Goal: Task Accomplishment & Management: Manage account settings

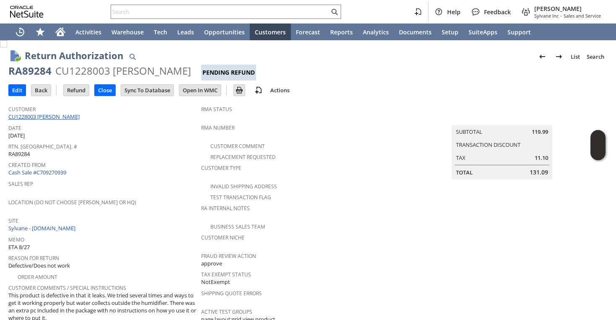
click at [56, 119] on link "CU1228003 Lesley Ball" at bounding box center [44, 117] width 73 height 8
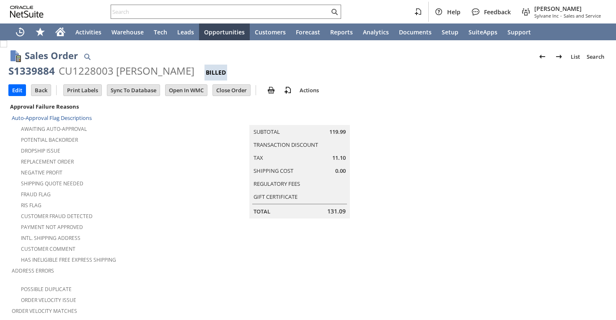
scroll to position [17, 0]
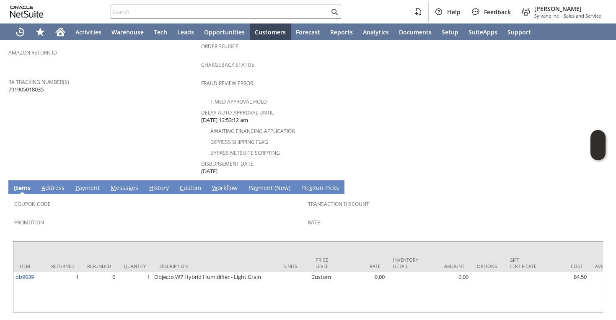
scroll to position [354, 0]
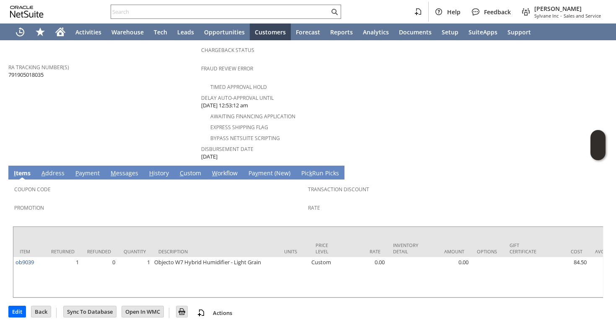
click at [154, 169] on link "H istory" at bounding box center [159, 173] width 24 height 9
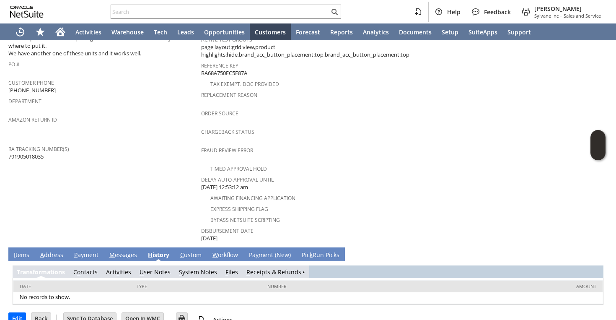
scroll to position [0, 0]
click at [197, 265] on td "S ystem Notes" at bounding box center [200, 271] width 50 height 13
click at [196, 268] on link "S ystem Notes" at bounding box center [198, 272] width 38 height 8
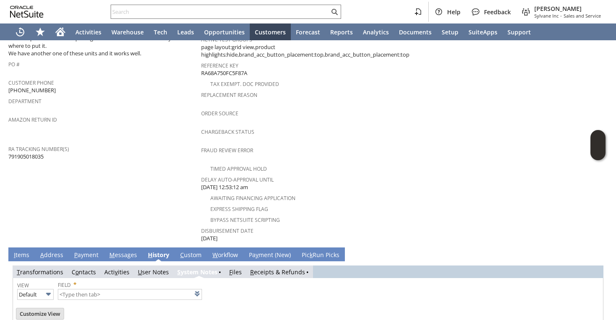
type input "1 to 25 of 87"
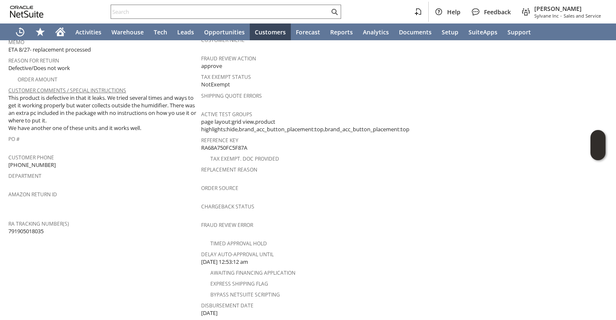
scroll to position [161, 0]
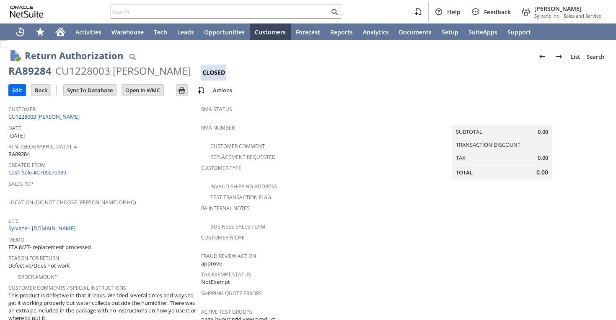
scroll to position [331, 0]
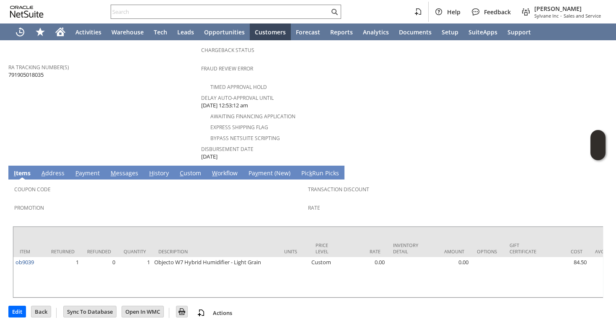
click at [152, 169] on link "H istory" at bounding box center [159, 173] width 24 height 9
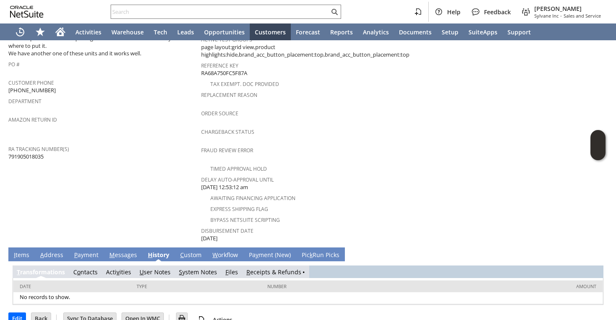
scroll to position [0, 0]
click at [192, 268] on link "S ystem Notes" at bounding box center [198, 272] width 38 height 8
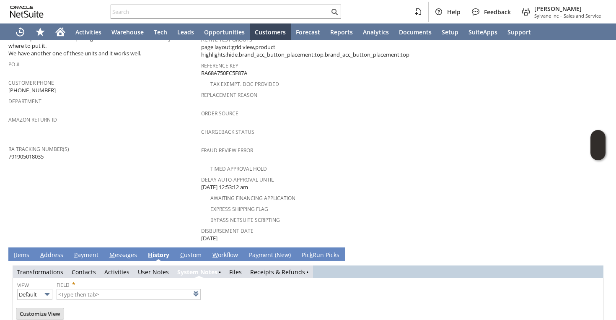
type input "1 to 25 of 87"
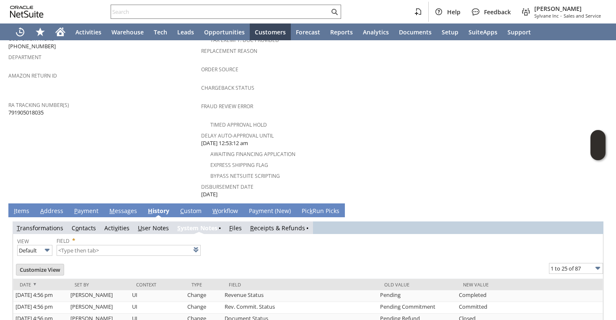
scroll to position [227, 0]
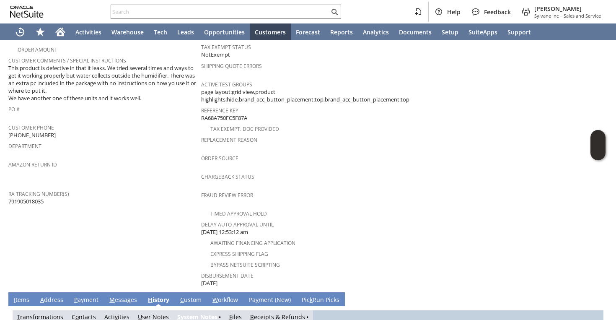
click at [128, 177] on span "Return Tracking Numbers" at bounding box center [102, 182] width 189 height 10
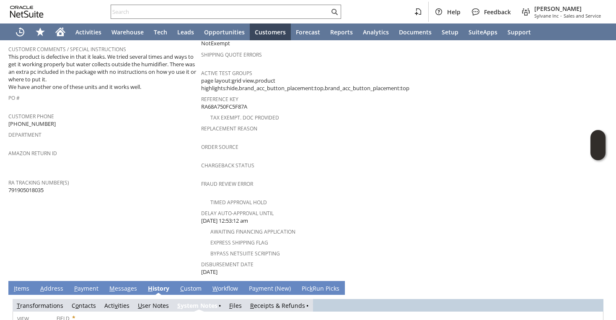
scroll to position [337, 0]
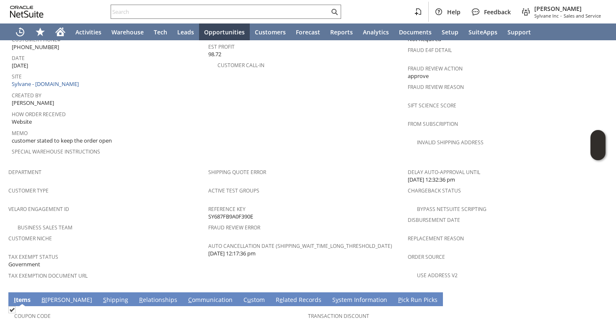
scroll to position [523, 0]
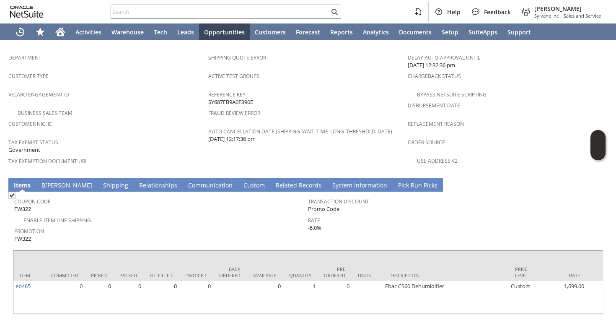
click at [101, 181] on link "S hipping" at bounding box center [115, 185] width 29 height 9
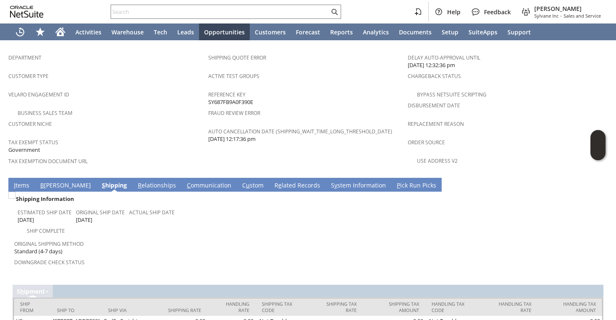
click at [20, 181] on link "I tems" at bounding box center [22, 185] width 20 height 9
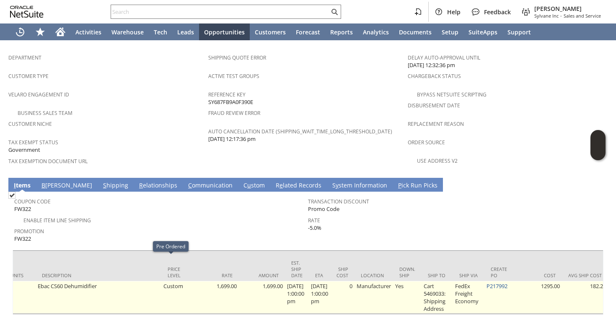
scroll to position [0, 522]
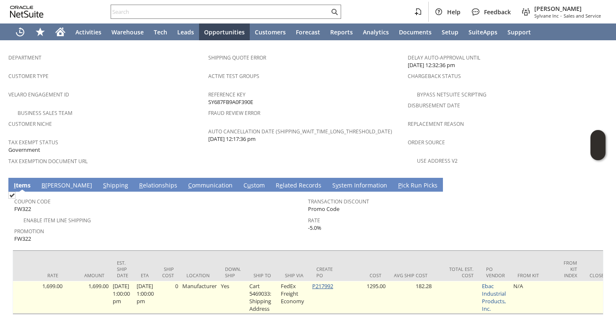
click at [333, 282] on link "P217992" at bounding box center [322, 286] width 21 height 8
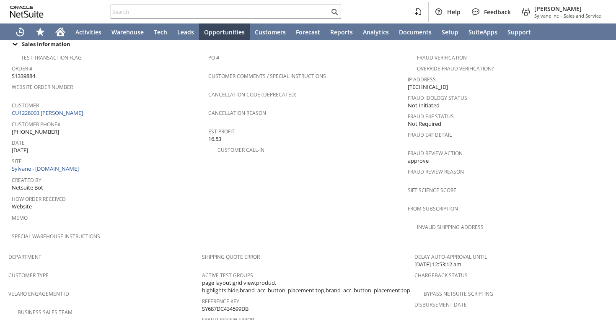
scroll to position [261, 0]
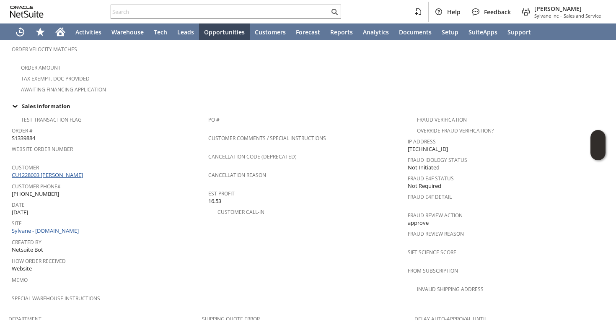
click at [54, 171] on link "CU1228003 [PERSON_NAME]" at bounding box center [48, 175] width 73 height 8
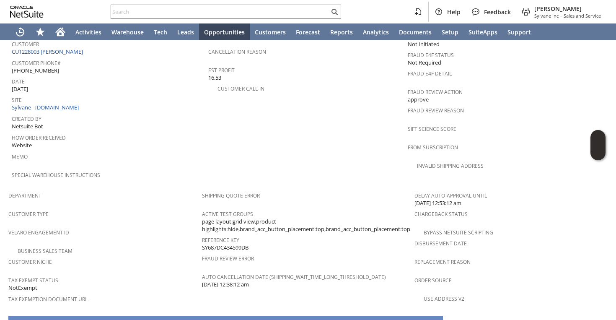
scroll to position [314, 0]
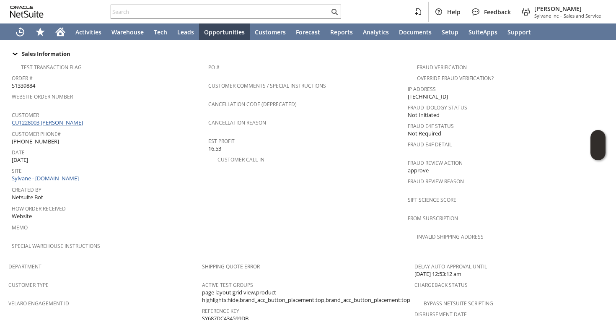
click at [44, 119] on link "CU1228003 [PERSON_NAME]" at bounding box center [48, 123] width 73 height 8
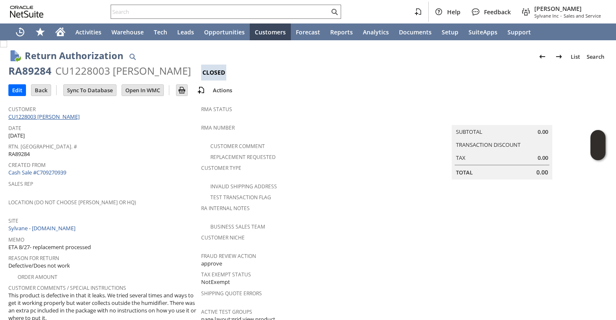
click at [47, 119] on link "CU1228003 [PERSON_NAME]" at bounding box center [44, 117] width 73 height 8
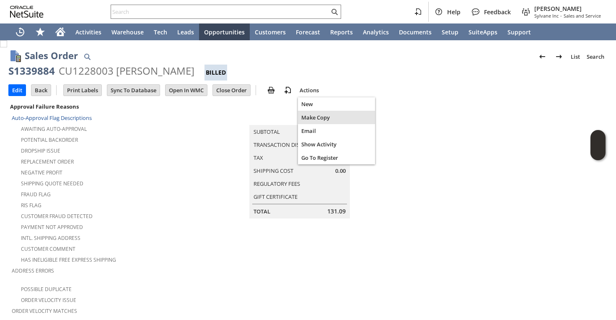
click at [312, 116] on span "Make Copy" at bounding box center [336, 118] width 70 height 8
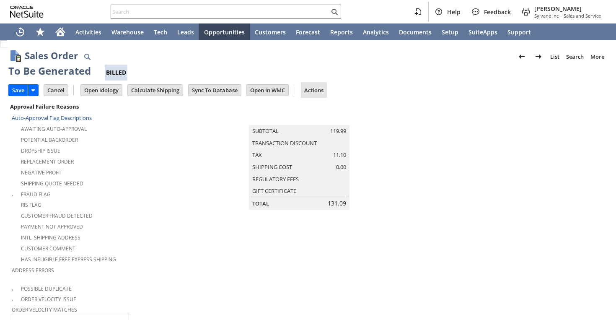
click at [315, 88] on link "Actions" at bounding box center [314, 90] width 26 height 8
type input "Headquarters - Phone/Fax"
type input "ob9039"
type input "OK"
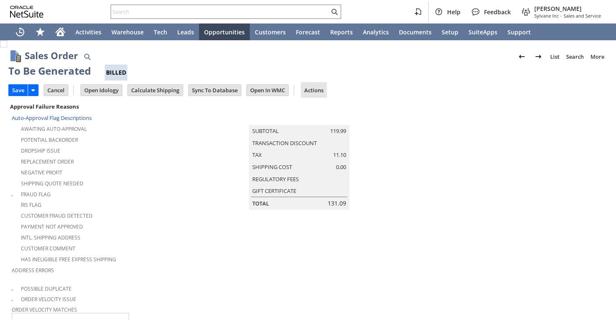
type input "Make Copy"
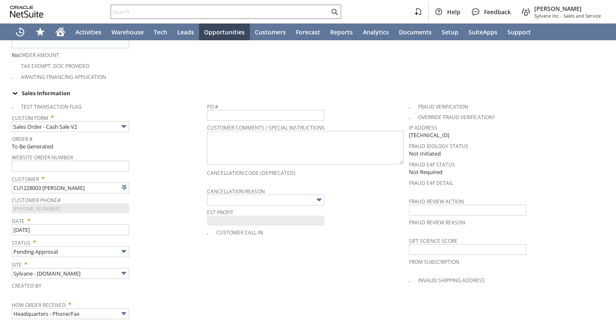
scroll to position [671, 0]
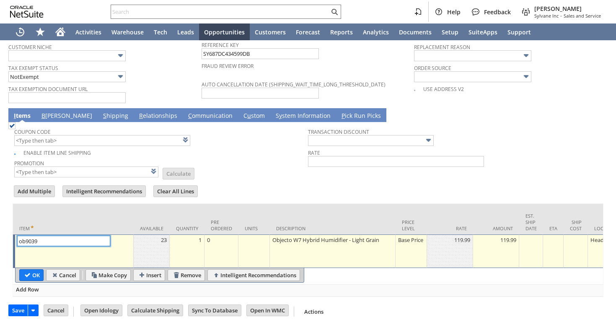
type input "Intelligent Recommendations ⁰"
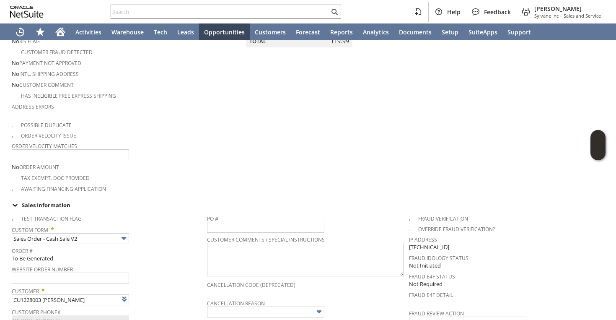
scroll to position [225, 0]
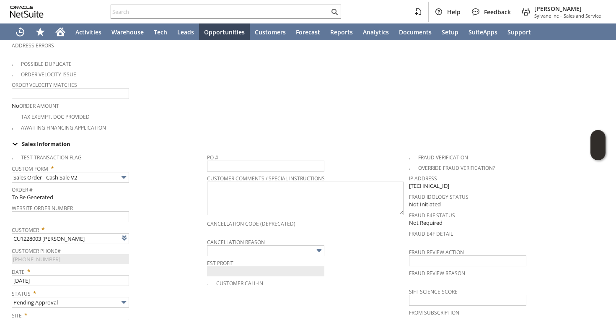
click at [155, 204] on div "Website Order Number" at bounding box center [107, 212] width 191 height 20
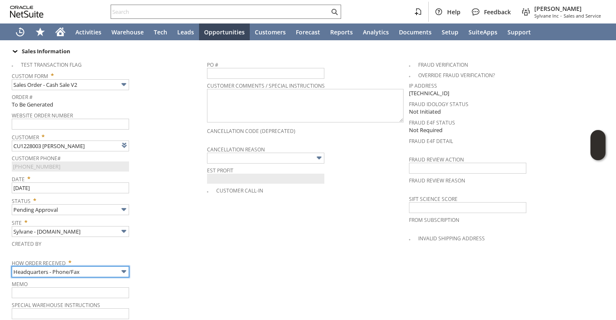
click at [75, 266] on input "Headquarters - Phone/Fax" at bounding box center [70, 271] width 117 height 11
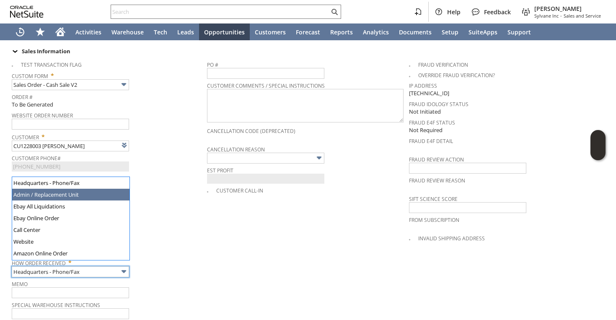
type input "Admin / Replacement Unit"
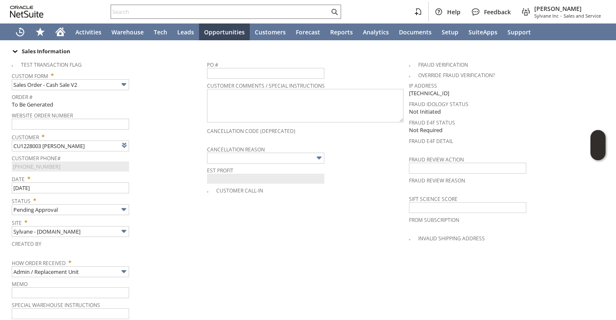
scroll to position [671, 0]
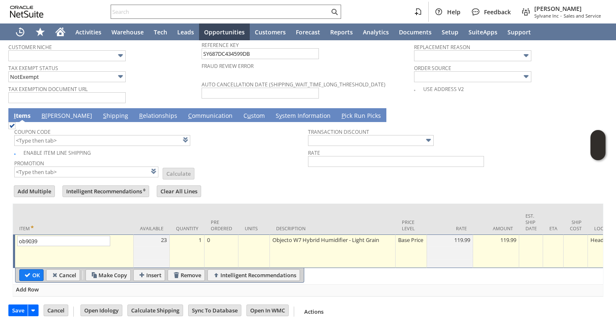
click at [403, 236] on div "Base Price" at bounding box center [411, 240] width 27 height 8
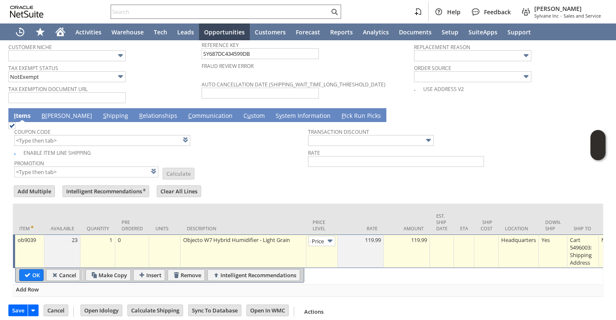
type input "Custom"
click at [368, 236] on div at bounding box center [360, 240] width 41 height 8
type input "0"
click at [39, 269] on input "OK" at bounding box center [31, 274] width 23 height 11
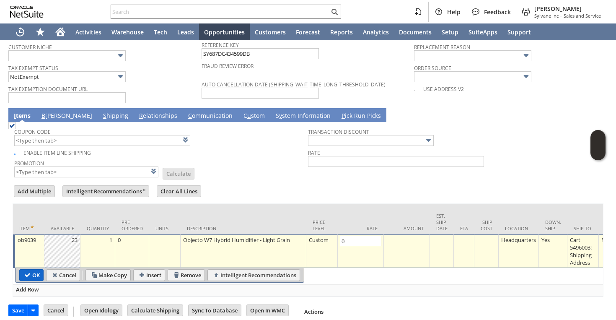
type input "Add"
type input "Copy Previous"
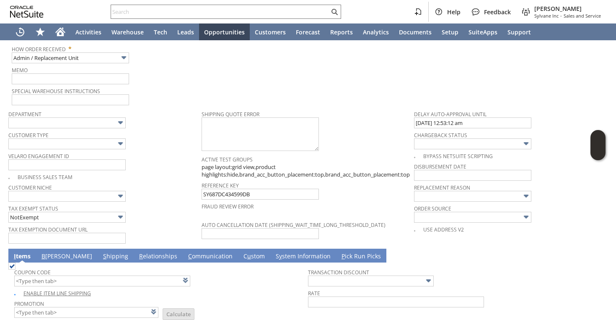
scroll to position [529, 0]
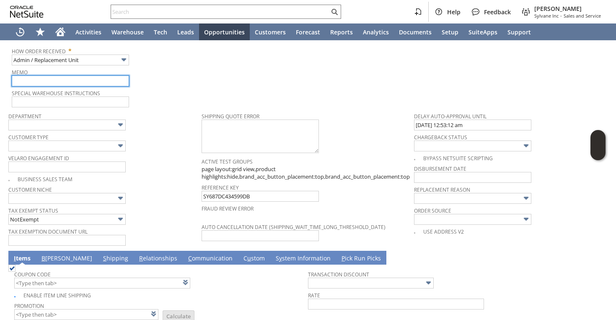
click at [47, 77] on input "text" at bounding box center [70, 80] width 117 height 11
type input "Replacement order as original is damaged during shipping"
click at [92, 77] on input "Replacement order as original is damaged during shipping" at bounding box center [70, 80] width 117 height 11
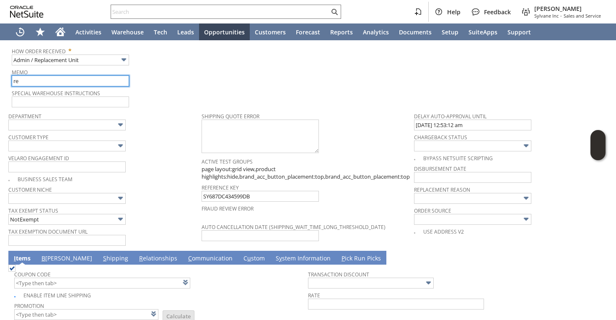
type input "Replacement order as original is defective unit"
click at [93, 75] on input "Replacement order as original is defective unit" at bounding box center [70, 80] width 117 height 11
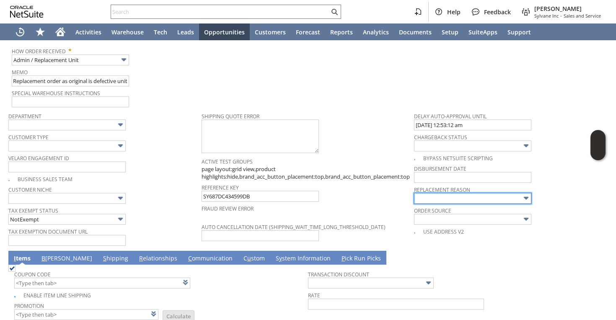
click at [481, 194] on input "text" at bounding box center [472, 198] width 117 height 11
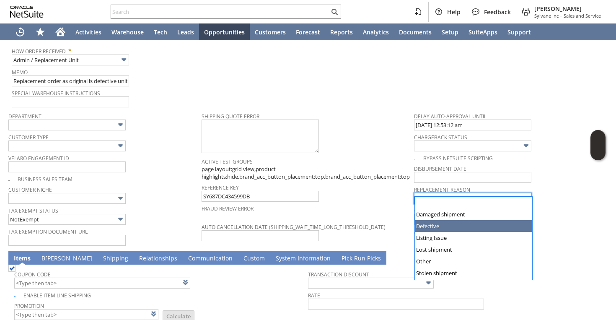
type input "Defective"
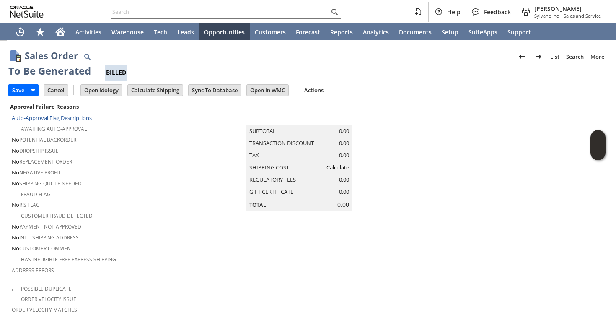
click at [333, 171] on link "Calculate" at bounding box center [337, 167] width 23 height 8
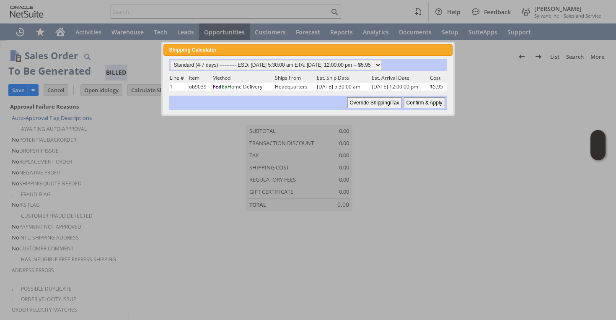
click at [425, 105] on input "Confirm & Apply" at bounding box center [424, 102] width 41 height 11
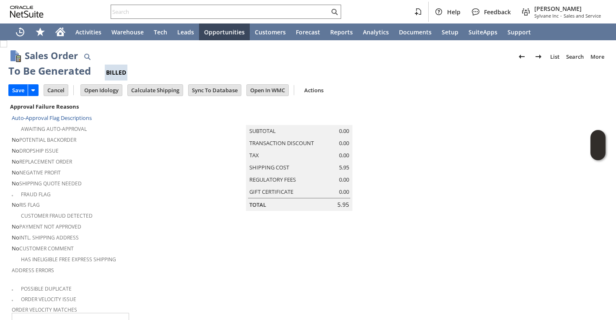
type input "Add"
type input "Copy Previous"
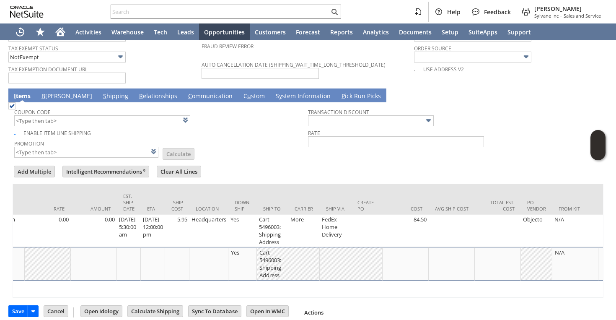
scroll to position [0, 391]
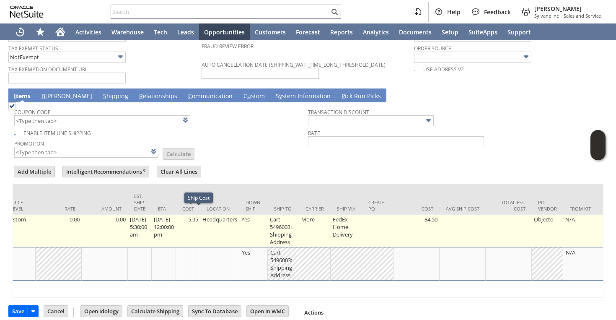
click at [198, 215] on td "5.95" at bounding box center [188, 231] width 24 height 32
type input "5.95"
type input "OK"
type input "Make Copy"
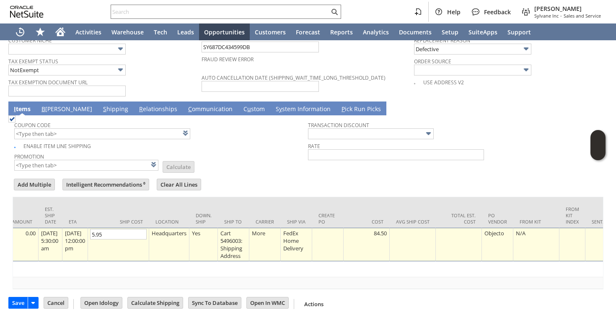
scroll to position [670, 0]
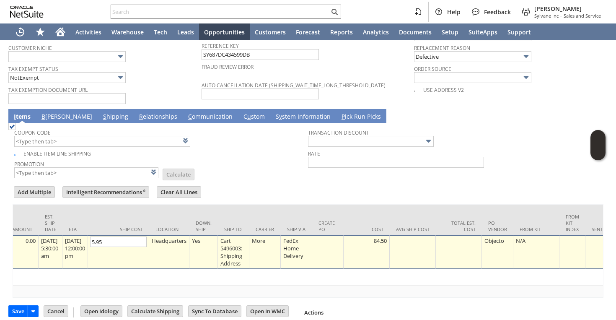
type input "0"
click at [47, 112] on link "B illing" at bounding box center [66, 116] width 55 height 9
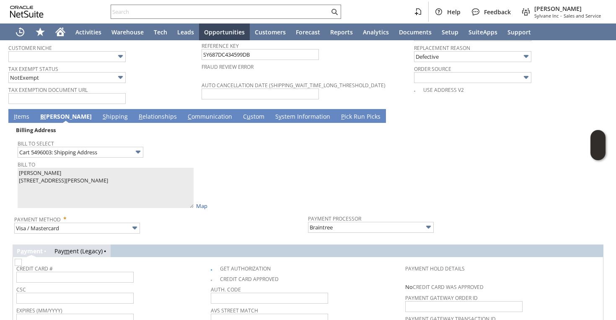
click at [22, 259] on img at bounding box center [18, 262] width 7 height 7
checkbox input "false"
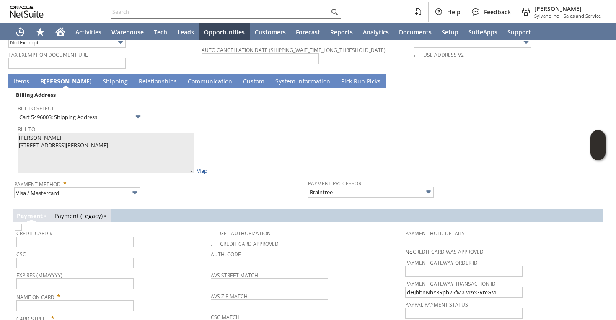
scroll to position [706, 0]
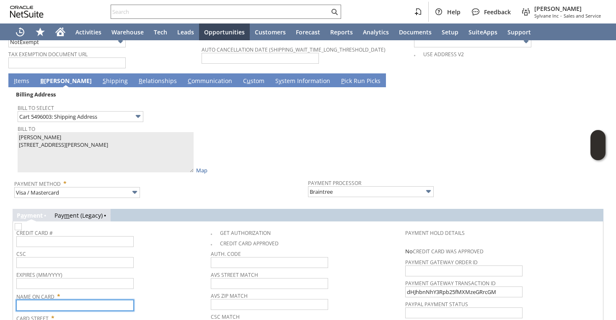
click at [53, 300] on input "text" at bounding box center [74, 305] width 117 height 11
paste input "Lesley Ball"
type input "Lesley Ball"
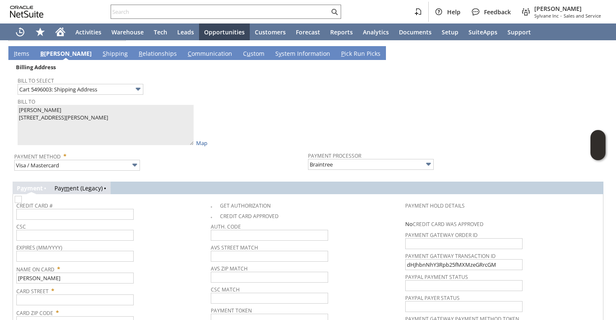
scroll to position [734, 0]
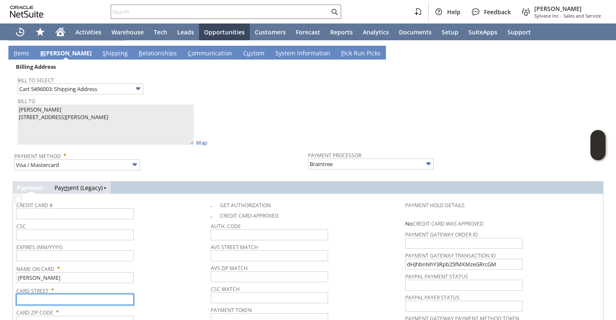
click at [77, 294] on input "text" at bounding box center [74, 299] width 117 height 11
paste input "22 Marina Vista Avenue"
type input "22 Marina Vista Avenue"
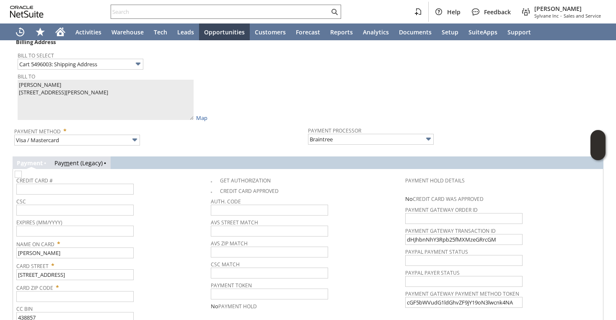
scroll to position [756, 0]
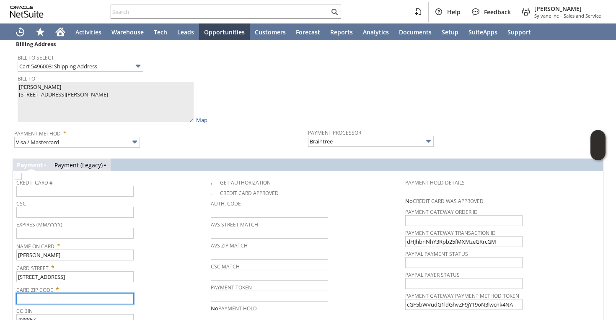
click at [61, 293] on input "text" at bounding box center [74, 298] width 117 height 11
paste input "94939"
type input "94939"
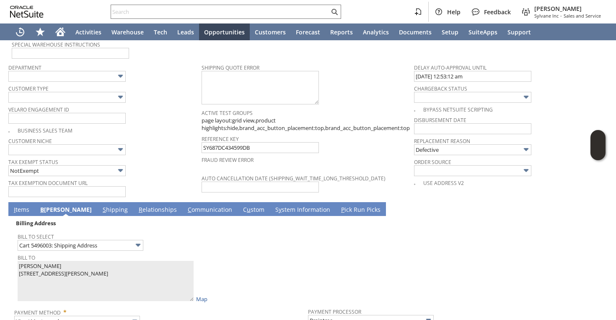
scroll to position [564, 0]
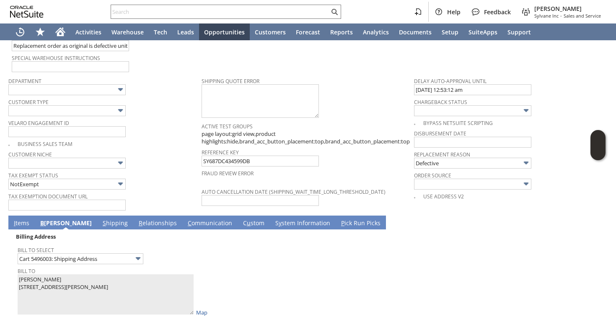
click at [18, 219] on link "I tems" at bounding box center [22, 223] width 20 height 9
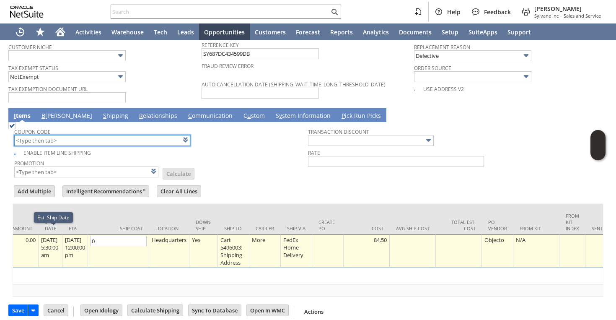
scroll to position [0, 0]
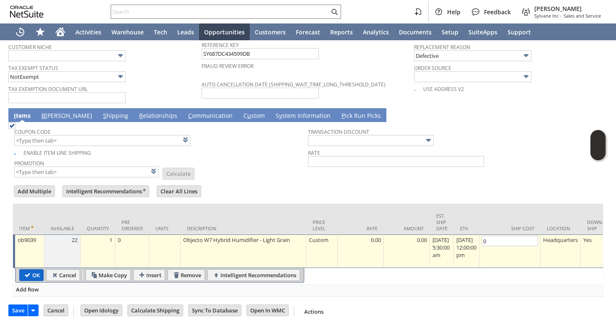
click at [32, 269] on input "OK" at bounding box center [31, 274] width 23 height 11
type input "Add"
type input "Copy Previous"
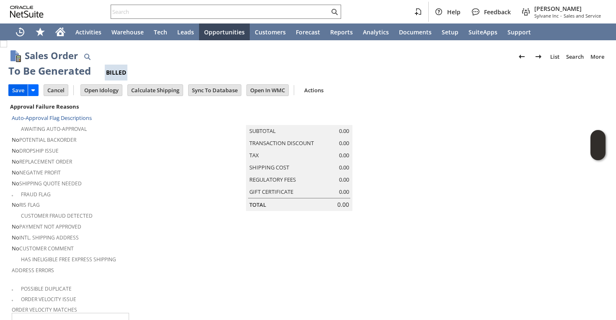
click at [26, 88] on input "Save" at bounding box center [18, 90] width 19 height 11
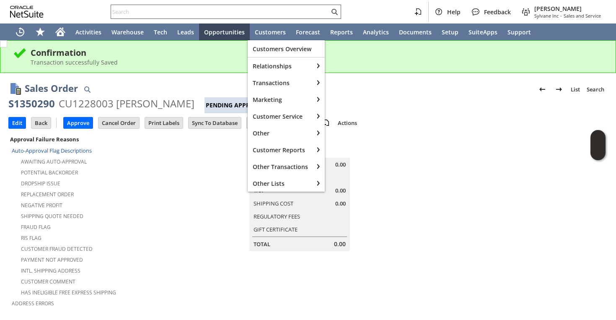
click at [259, 9] on input "text" at bounding box center [220, 12] width 218 height 10
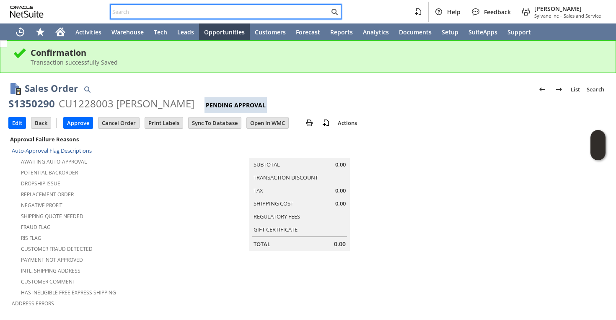
paste input "9077756910"
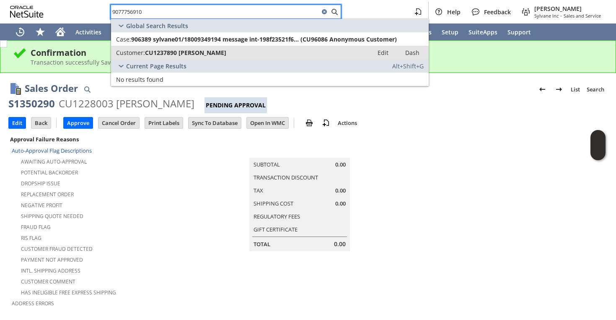
type input "9077756910"
click at [236, 55] on div "Customer: CU1237890 Elizabeth Erickson" at bounding box center [242, 53] width 252 height 8
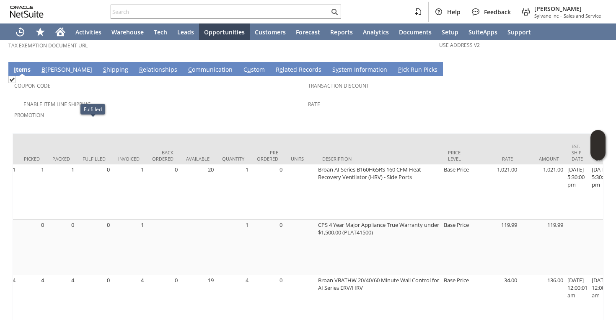
scroll to position [0, 67]
click at [98, 62] on td "S hipping" at bounding box center [116, 69] width 36 height 14
click at [101, 65] on link "S hipping" at bounding box center [115, 69] width 29 height 9
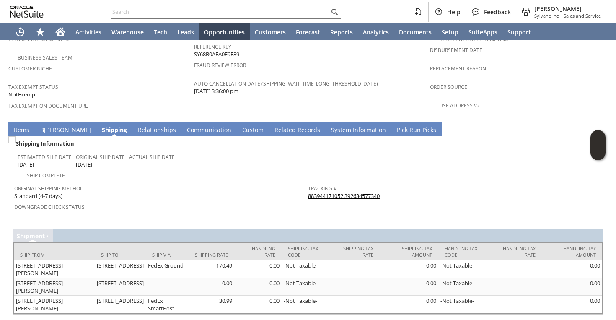
click at [162, 201] on span "Downgrade Check Status" at bounding box center [159, 206] width 290 height 10
click at [333, 192] on link "883944171052 392634577340" at bounding box center [344, 196] width 72 height 8
click at [238, 5] on div at bounding box center [226, 12] width 230 height 14
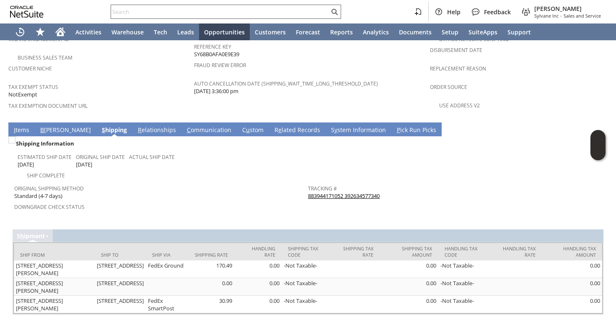
click at [237, 12] on input "text" at bounding box center [220, 12] width 218 height 10
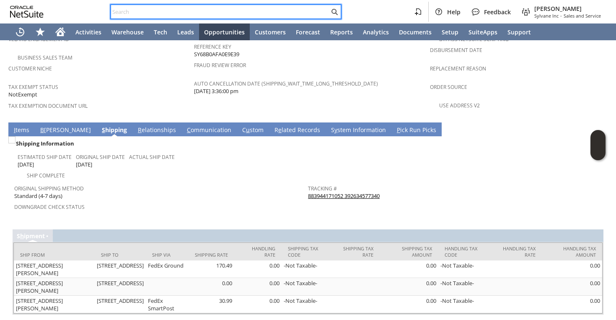
paste input "S1348768"
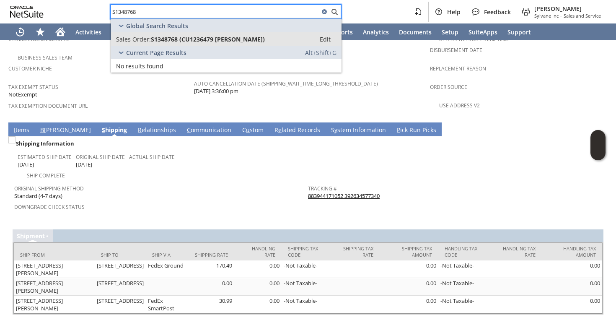
type input "S1348768"
click at [200, 36] on span "S1348768 (CU1236479 Francis Carmody)" at bounding box center [208, 39] width 114 height 8
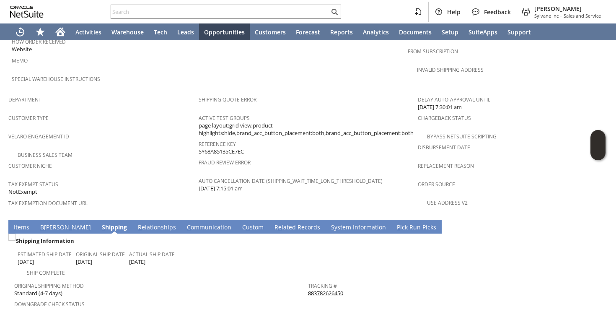
scroll to position [550, 0]
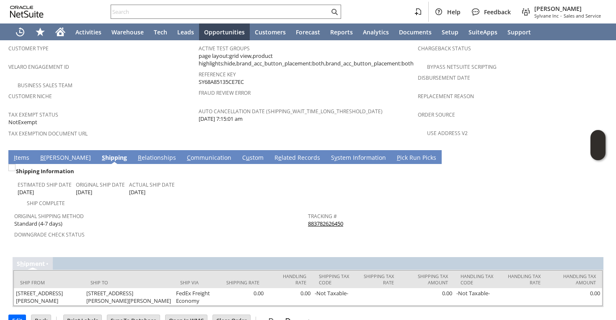
click at [21, 153] on link "I tems" at bounding box center [22, 157] width 20 height 9
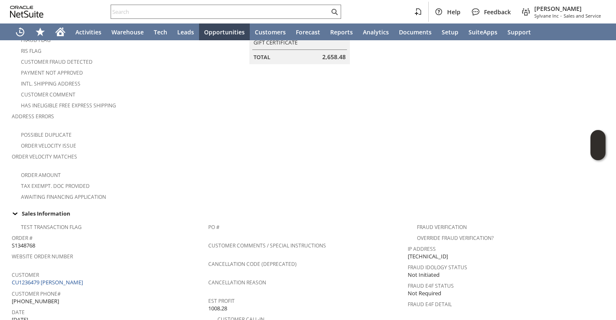
scroll to position [0, 0]
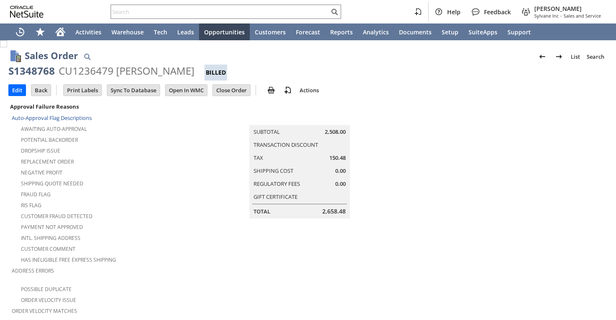
scroll to position [500, 0]
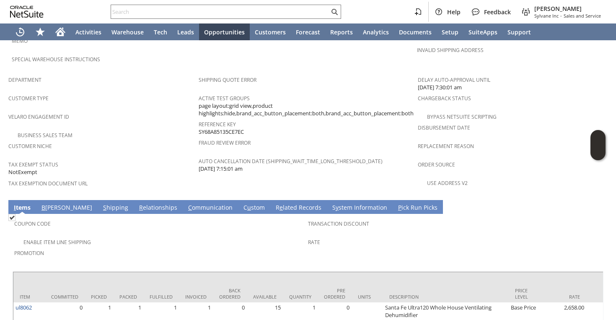
click at [101, 203] on link "S hipping" at bounding box center [115, 207] width 29 height 9
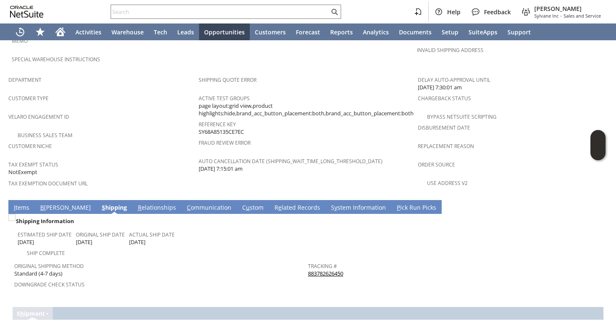
click at [332, 269] on link "883782626450" at bounding box center [325, 273] width 35 height 8
click at [164, 177] on span "Tax Exemption Document URL" at bounding box center [101, 182] width 186 height 10
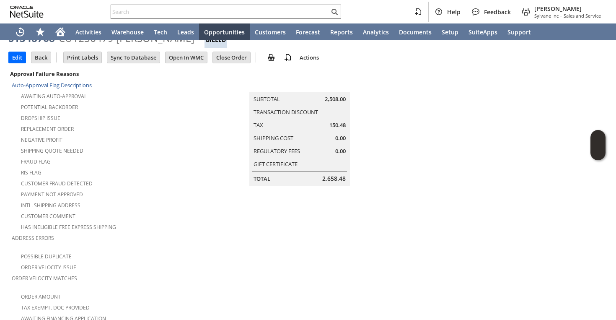
scroll to position [36, 0]
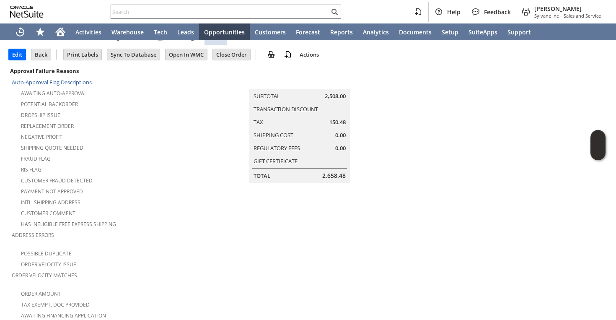
click at [199, 10] on input "text" at bounding box center [220, 12] width 218 height 10
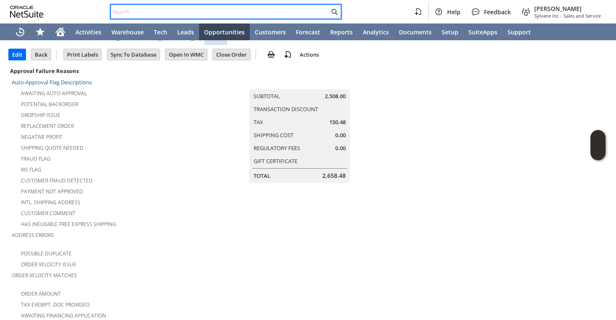
paste input "3109516368"
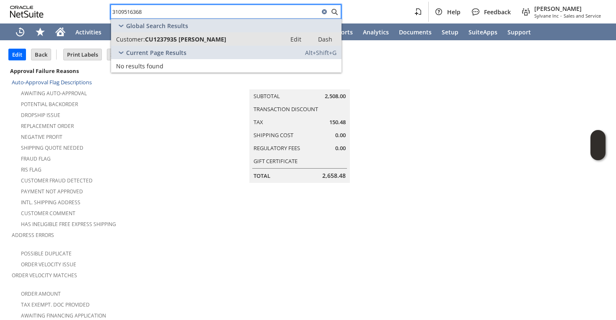
type input "3109516368"
click at [181, 38] on span "CU1237935 RICHARD H REILLY" at bounding box center [185, 39] width 81 height 8
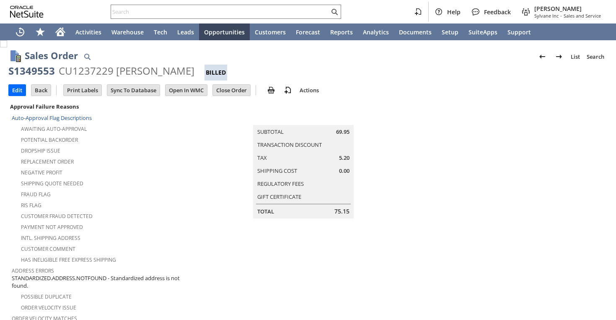
scroll to position [508, 0]
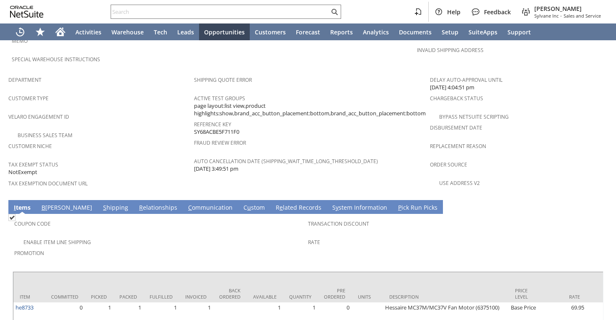
click at [101, 203] on link "S hipping" at bounding box center [115, 207] width 29 height 9
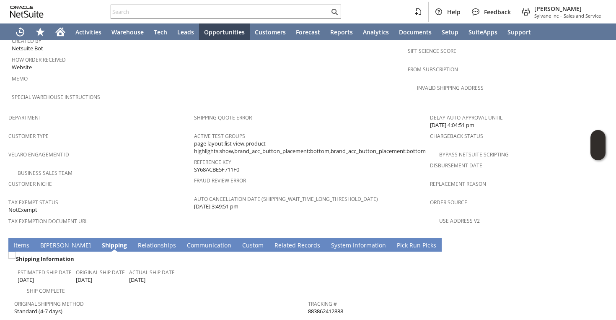
scroll to position [474, 0]
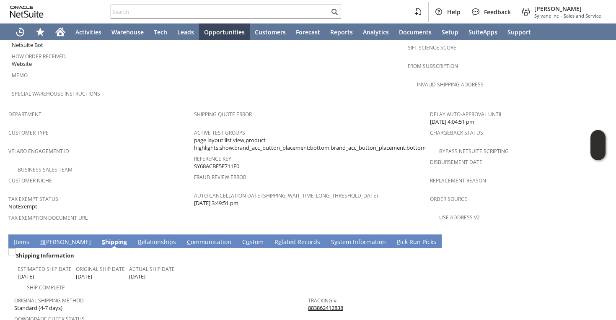
click at [11, 234] on td "I tems" at bounding box center [21, 241] width 26 height 14
click at [21, 238] on link "I tems" at bounding box center [22, 242] width 20 height 9
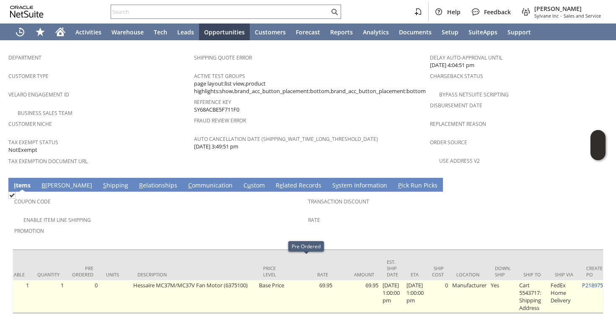
scroll to position [0, 379]
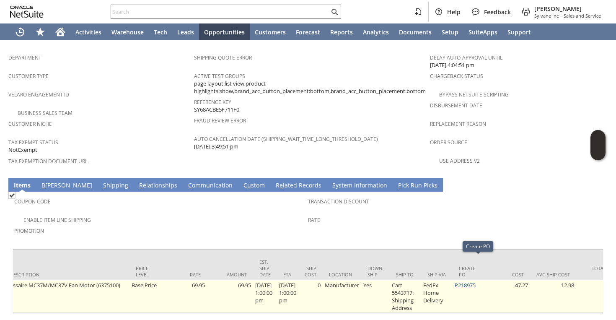
click at [476, 281] on link "P218975" at bounding box center [465, 285] width 21 height 8
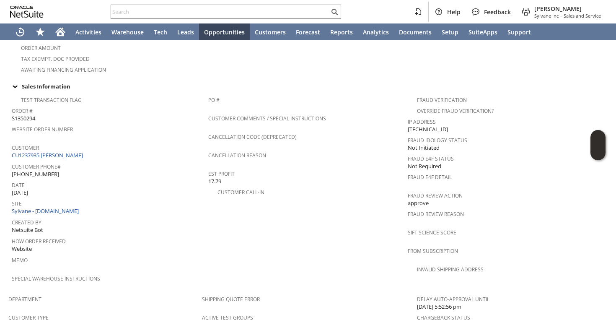
scroll to position [280, 0]
click at [78, 152] on link "CU1237935 RICHARD H REILLY" at bounding box center [48, 156] width 73 height 8
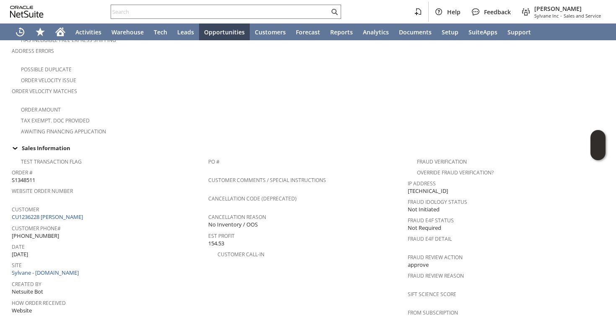
scroll to position [298, 0]
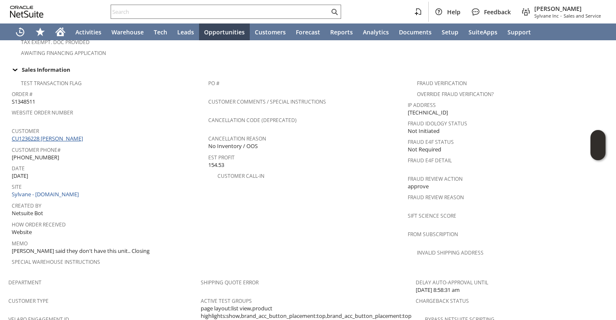
click at [62, 135] on link "CU1236228 William Lyles" at bounding box center [48, 139] width 73 height 8
